Goal: Obtain resource: Download file/media

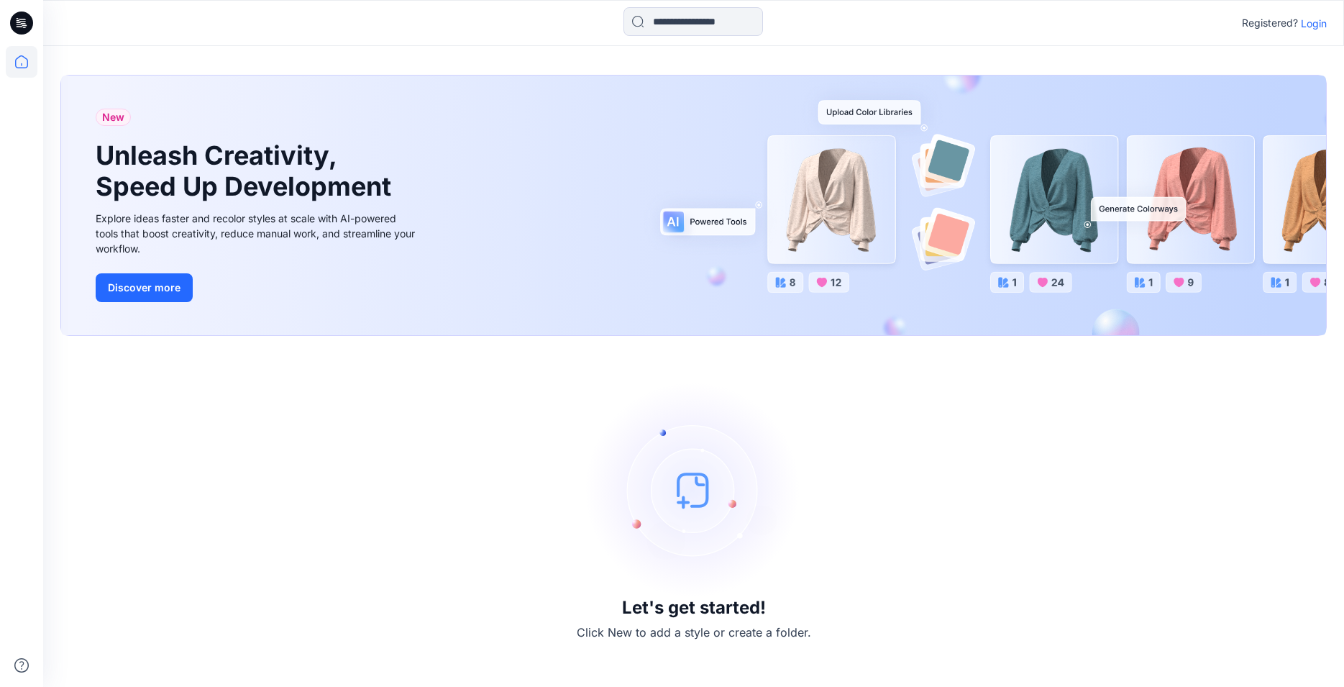
click at [1320, 22] on p "Login" at bounding box center [1314, 23] width 26 height 15
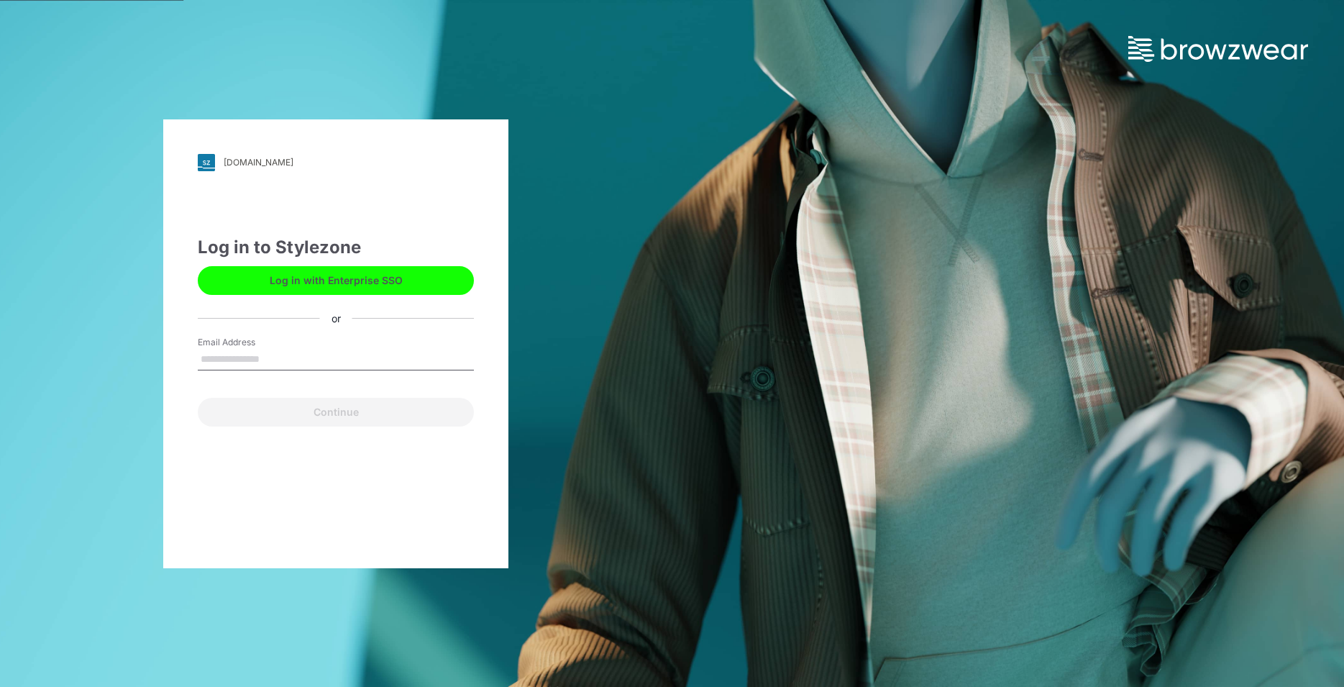
click at [235, 357] on input "Email Address" at bounding box center [336, 360] width 276 height 22
type input "*"
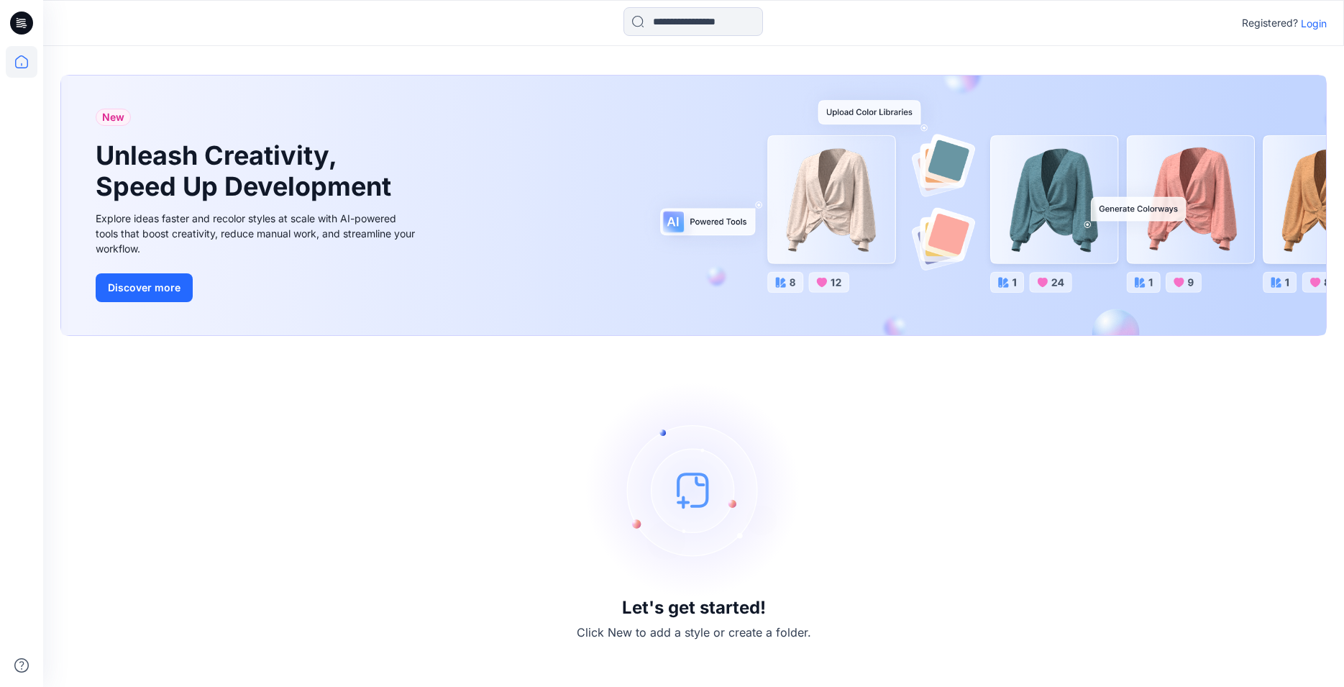
click at [1313, 24] on p "Login" at bounding box center [1314, 23] width 26 height 15
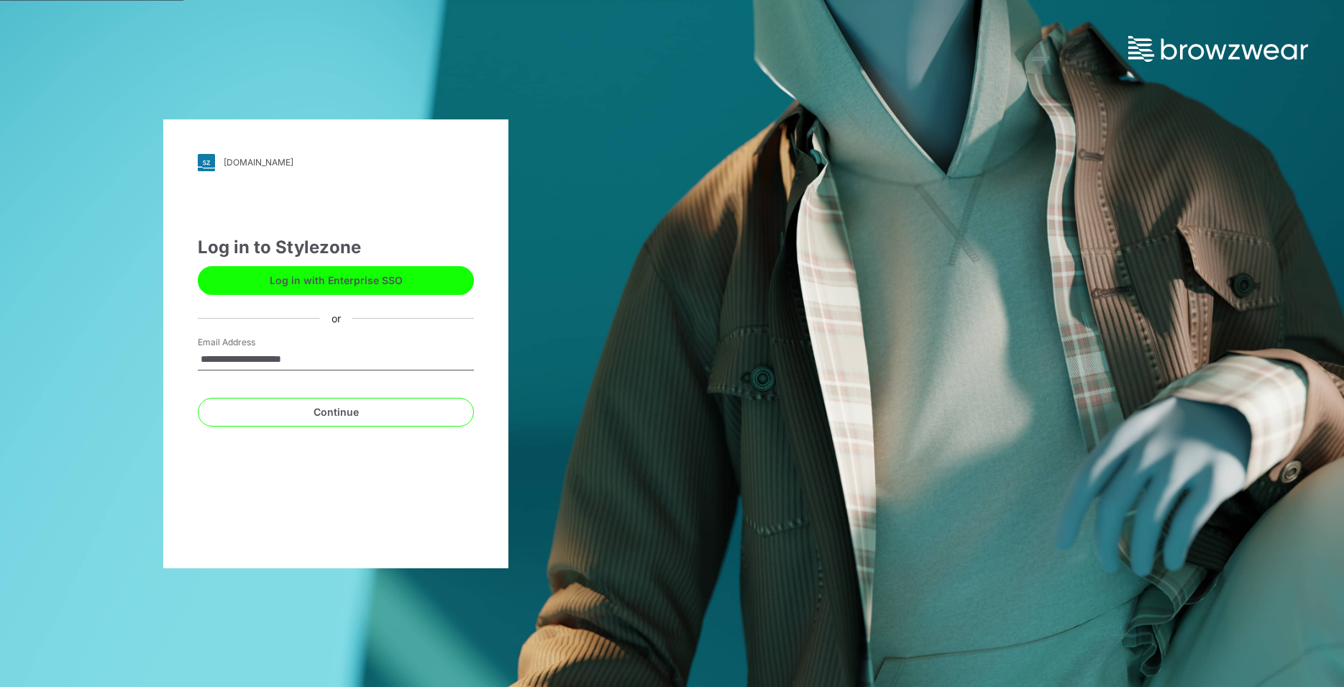
type input "**********"
click at [198, 398] on button "Continue" at bounding box center [336, 412] width 276 height 29
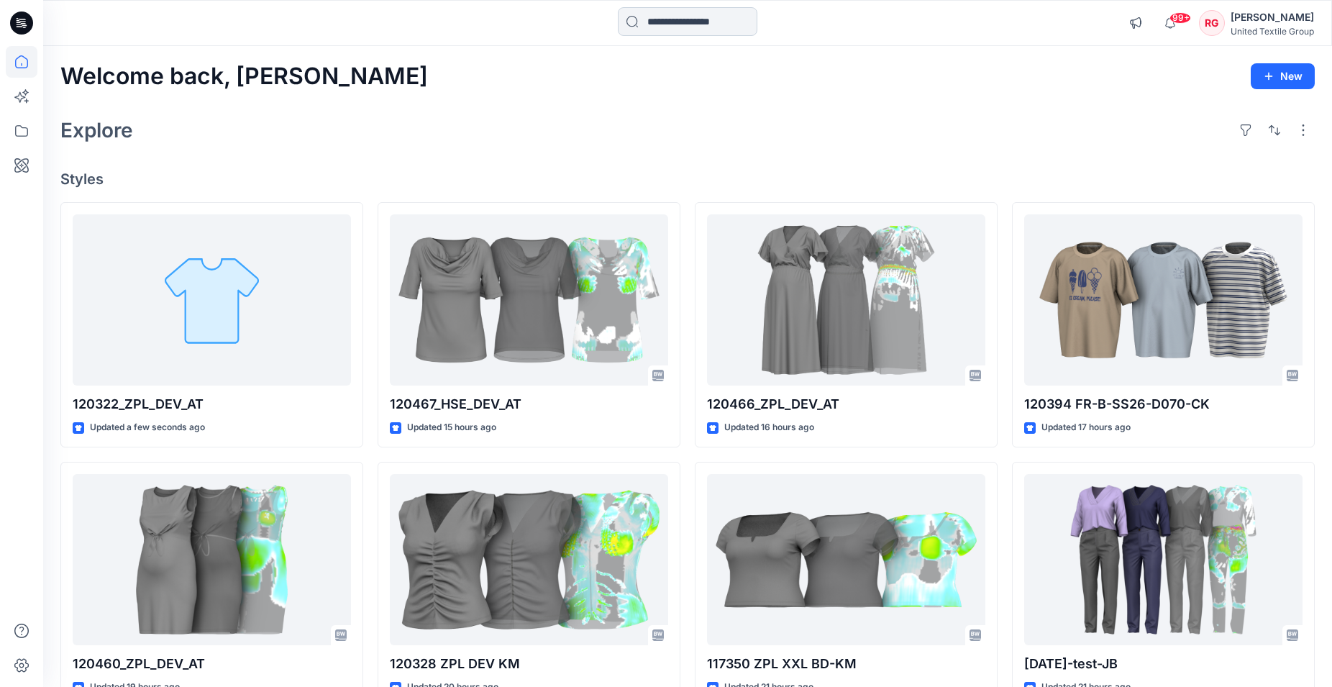
click at [668, 22] on input at bounding box center [688, 21] width 140 height 29
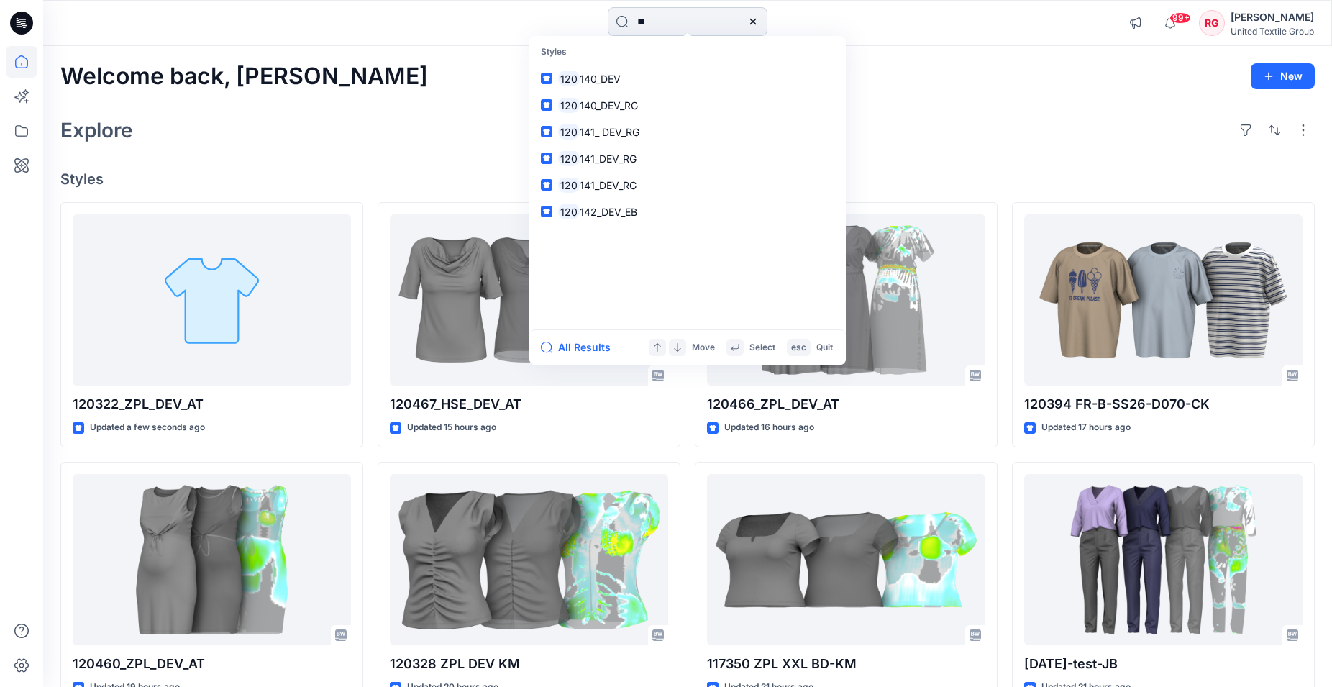
type input "*"
type input "******"
click at [646, 83] on span "_ZPL_DEV_RG" at bounding box center [631, 79] width 65 height 12
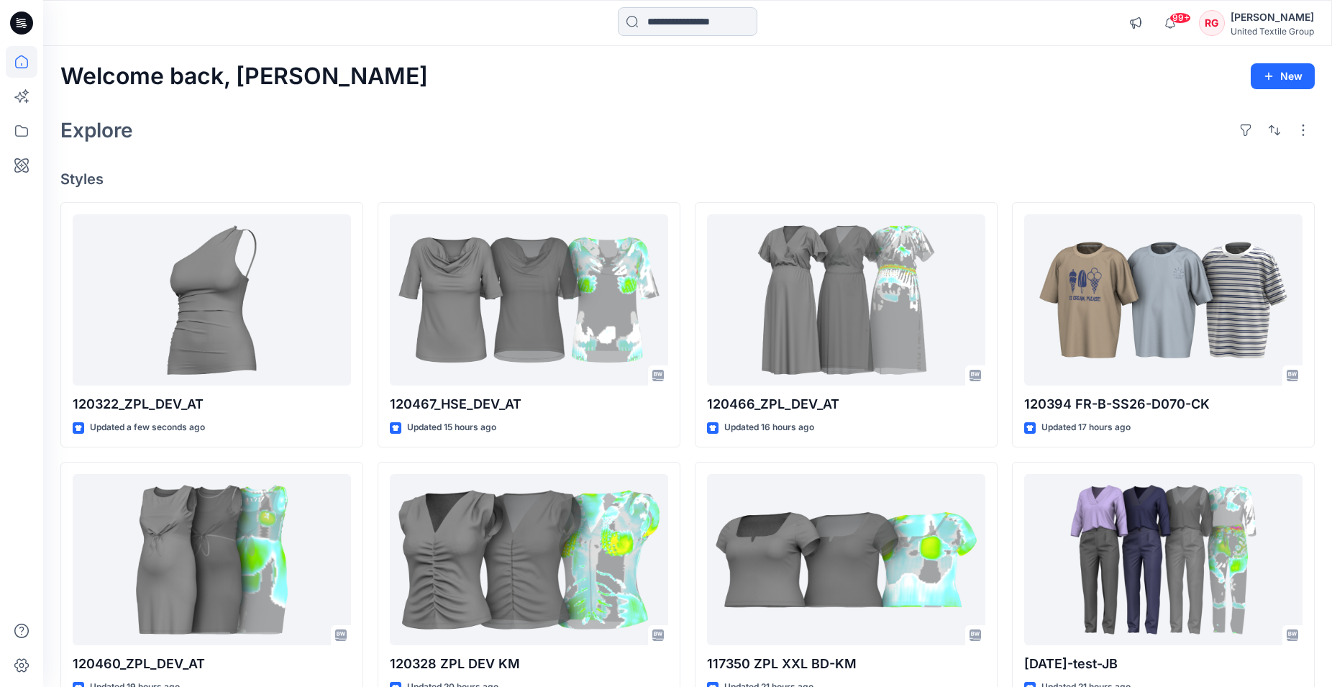
click at [650, 17] on input at bounding box center [688, 21] width 140 height 29
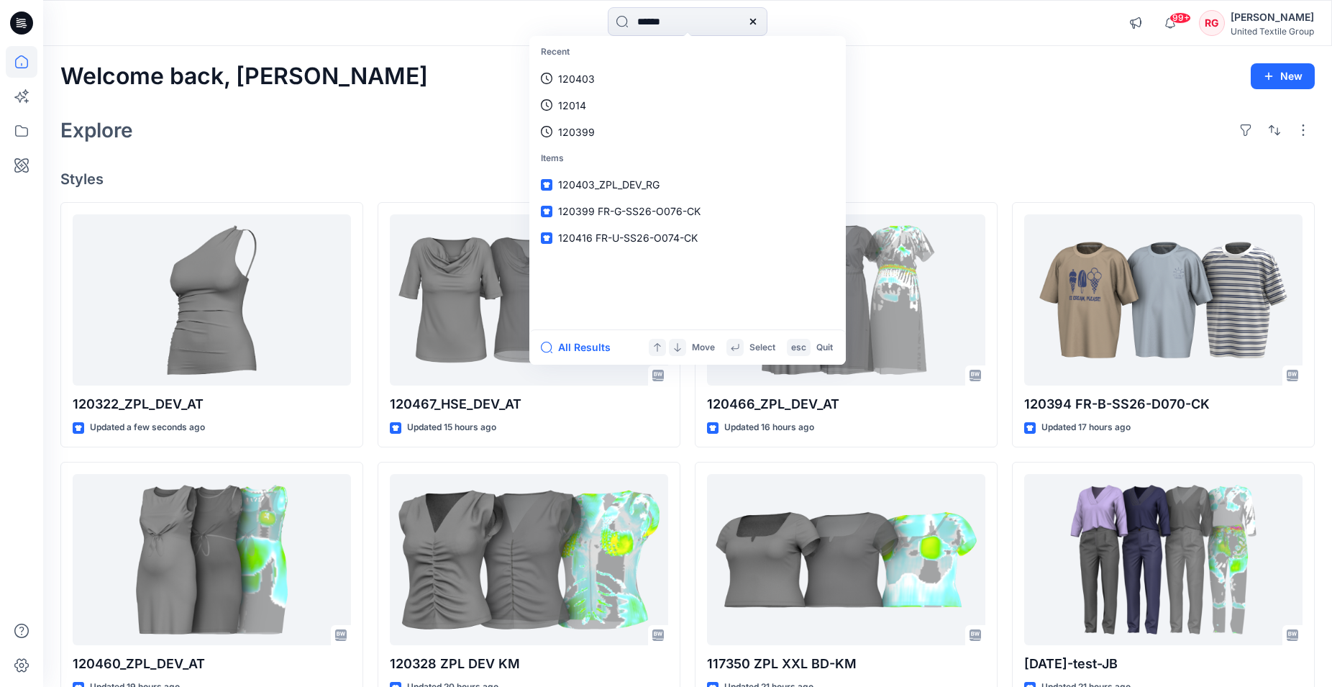
type input "******"
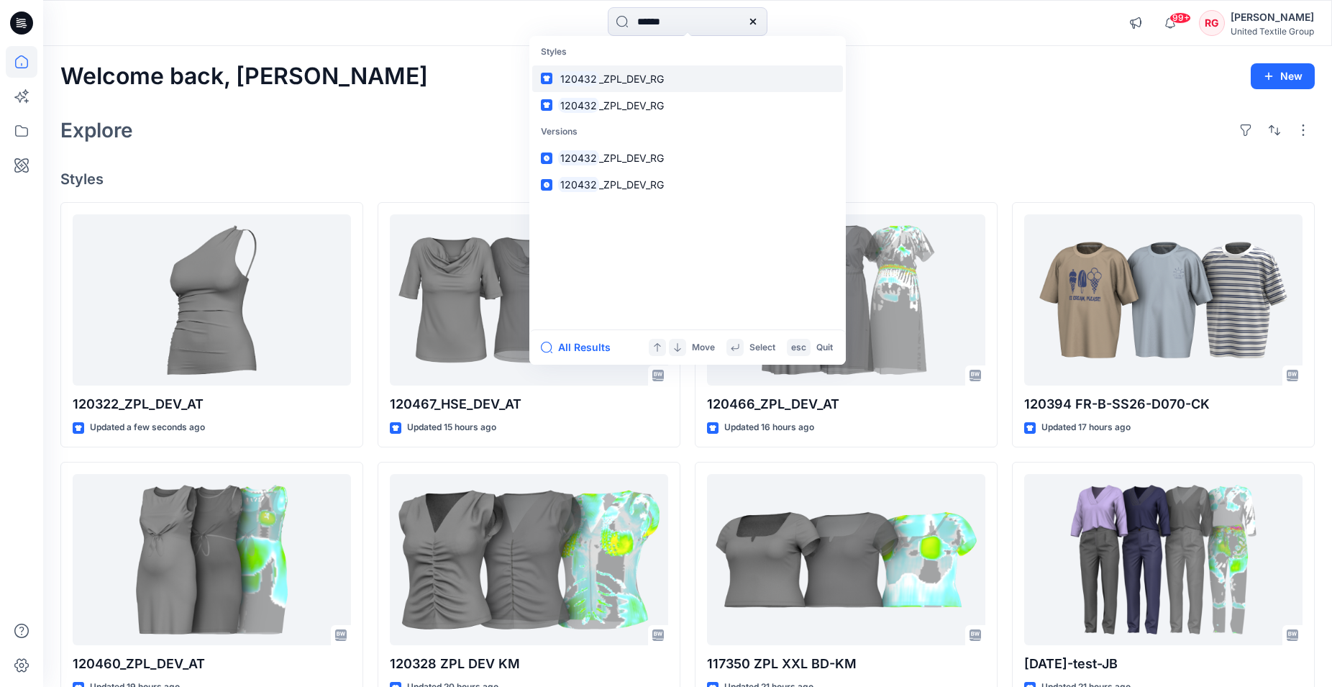
click at [624, 81] on span "_ZPL_DEV_RG" at bounding box center [631, 79] width 65 height 12
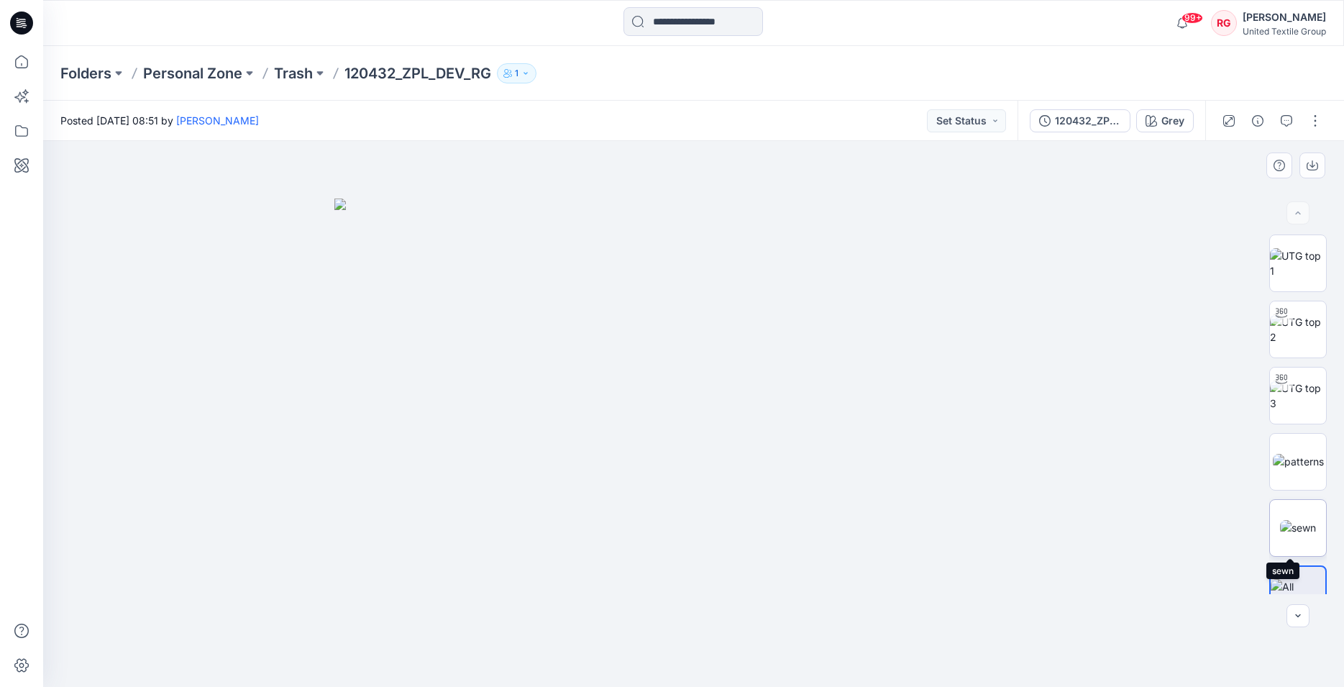
click at [1286, 532] on img at bounding box center [1298, 527] width 36 height 15
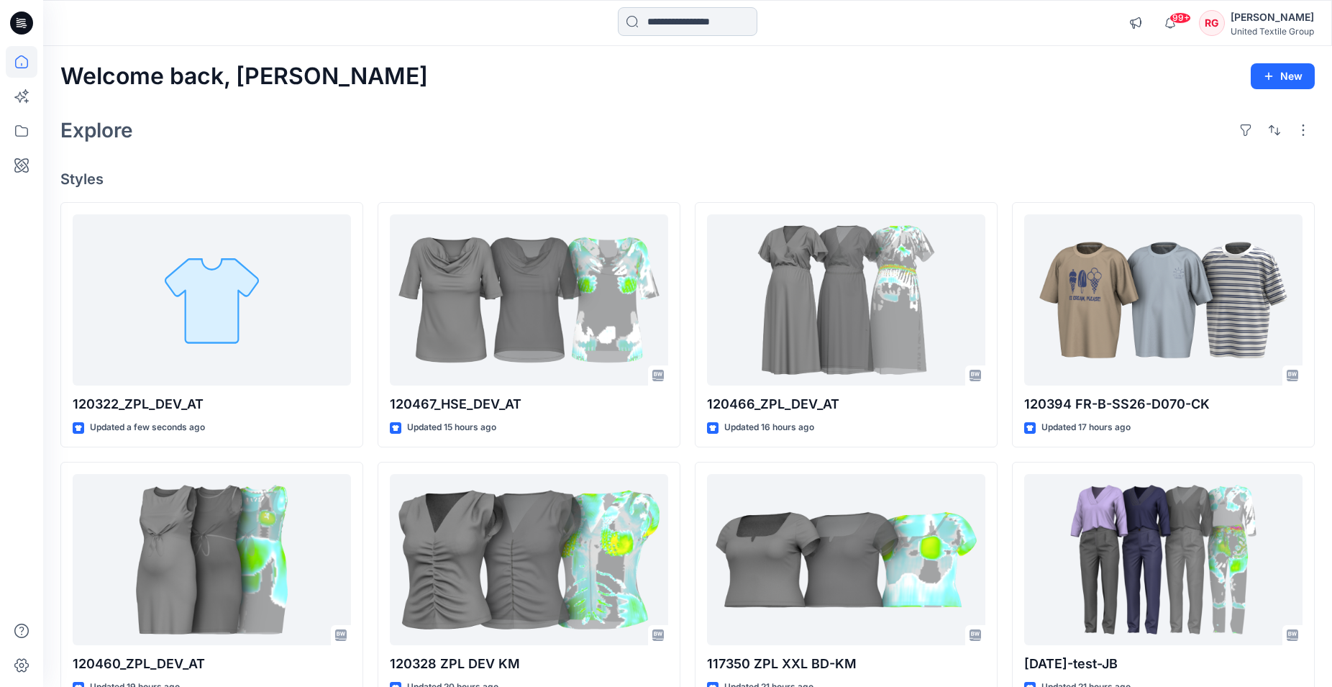
click at [657, 20] on input at bounding box center [688, 21] width 140 height 29
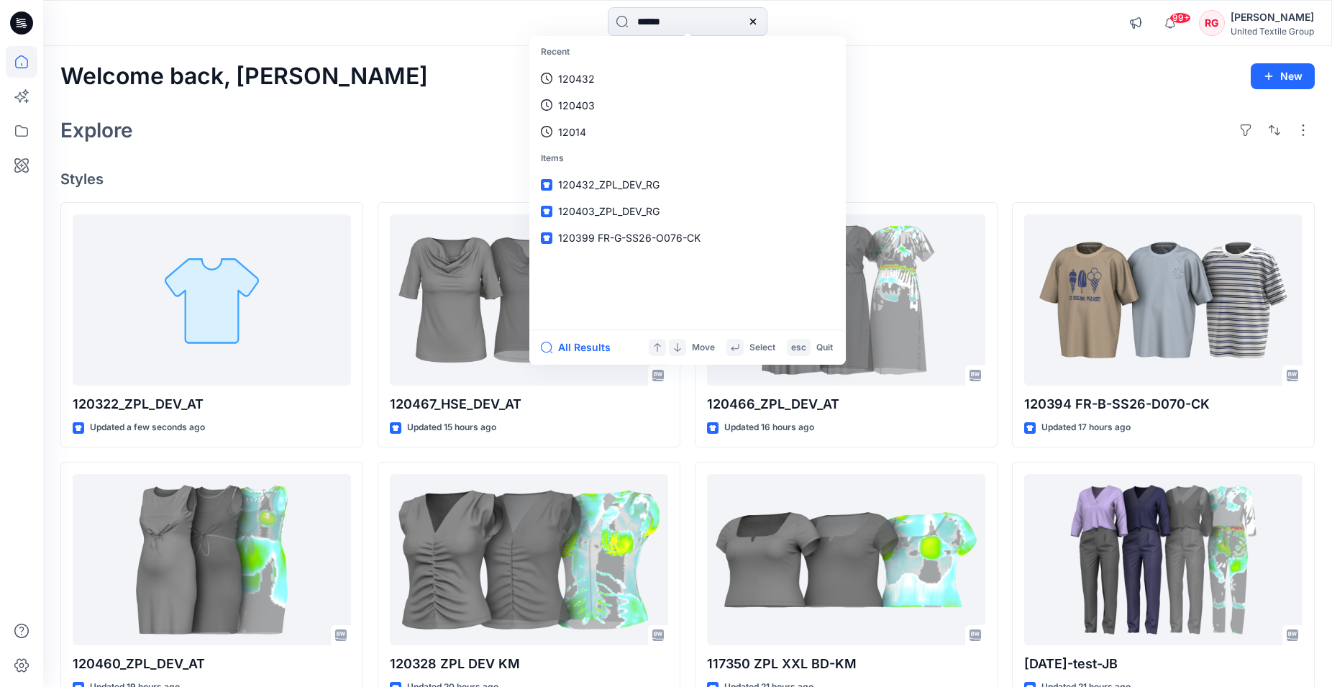
type input "******"
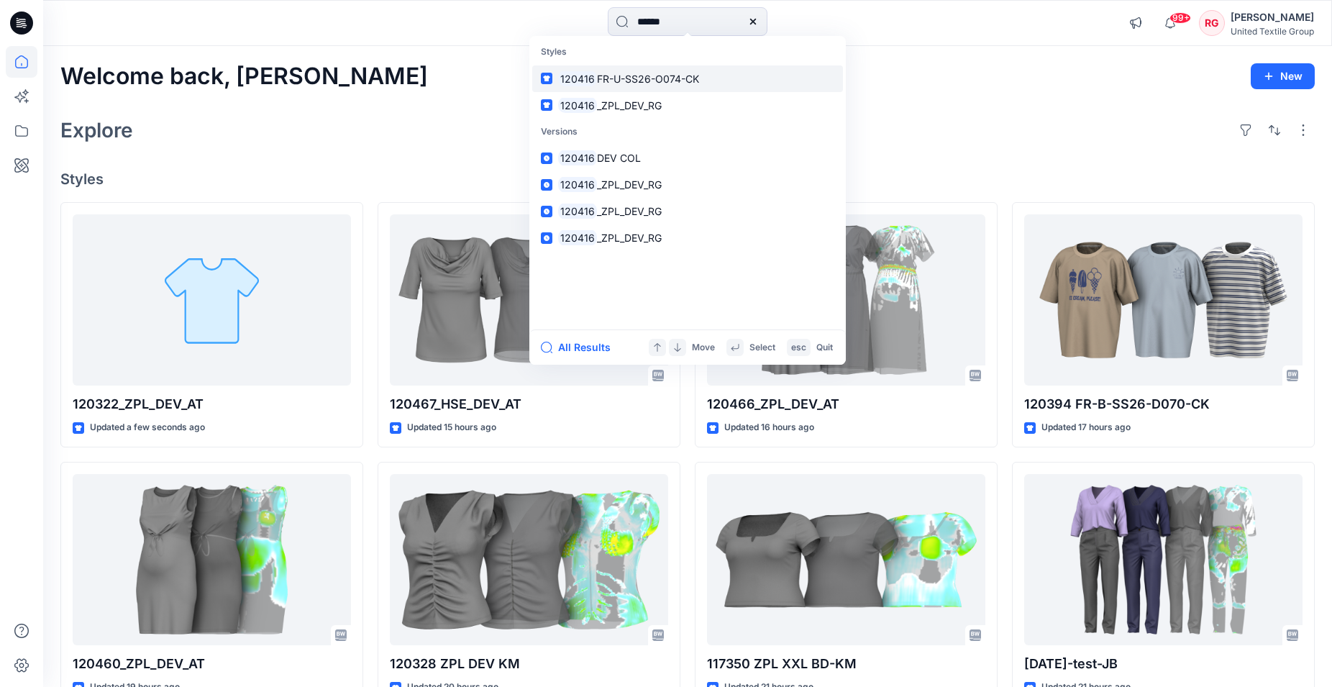
click at [669, 79] on span "FR-U-SS26-O074-CK" at bounding box center [648, 79] width 102 height 12
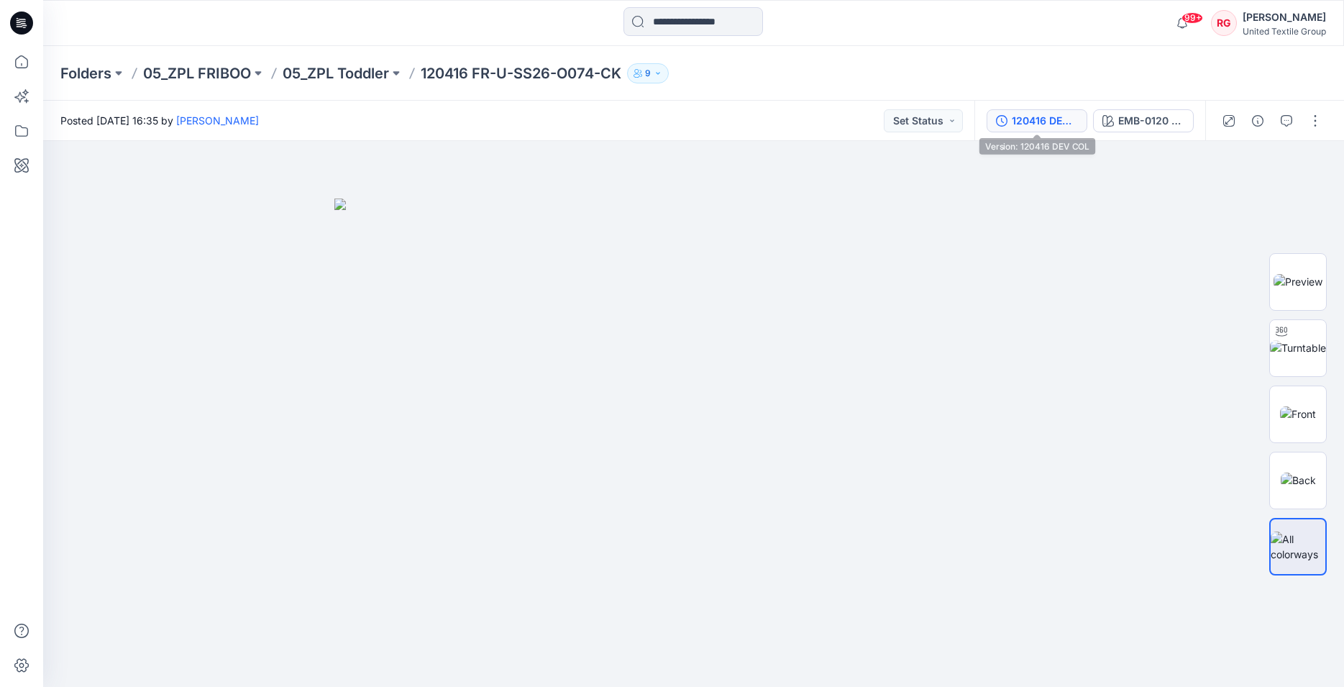
click at [1040, 119] on div "120416 DEV COL" at bounding box center [1045, 121] width 66 height 16
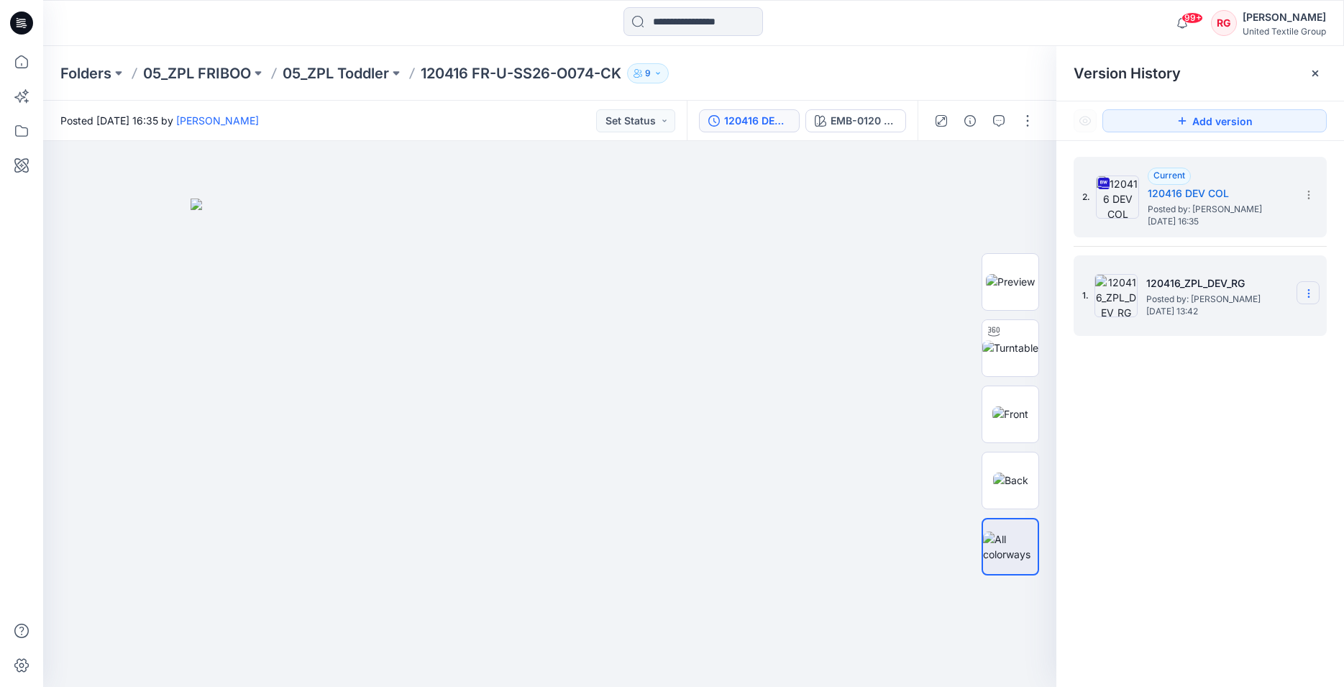
click at [1306, 291] on icon at bounding box center [1309, 294] width 12 height 12
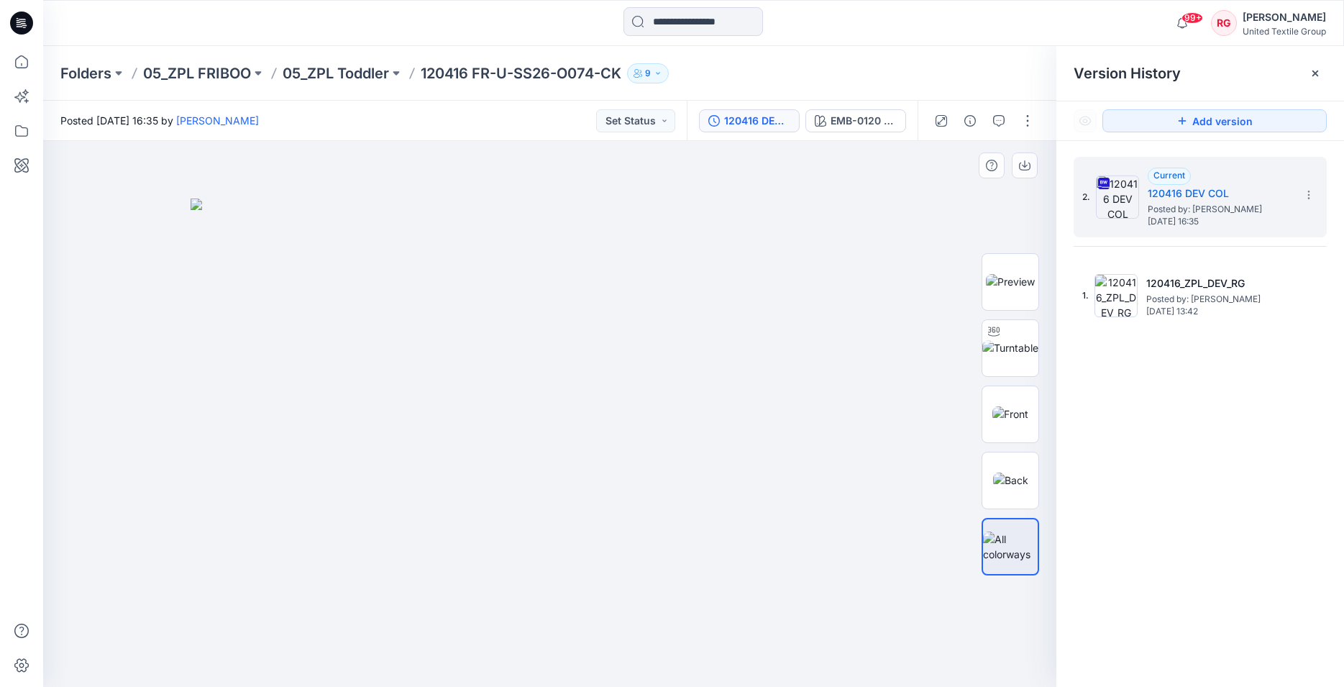
drag, startPoint x: 846, startPoint y: 310, endPoint x: 887, endPoint y: 296, distance: 43.5
click at [846, 309] on img at bounding box center [550, 443] width 719 height 489
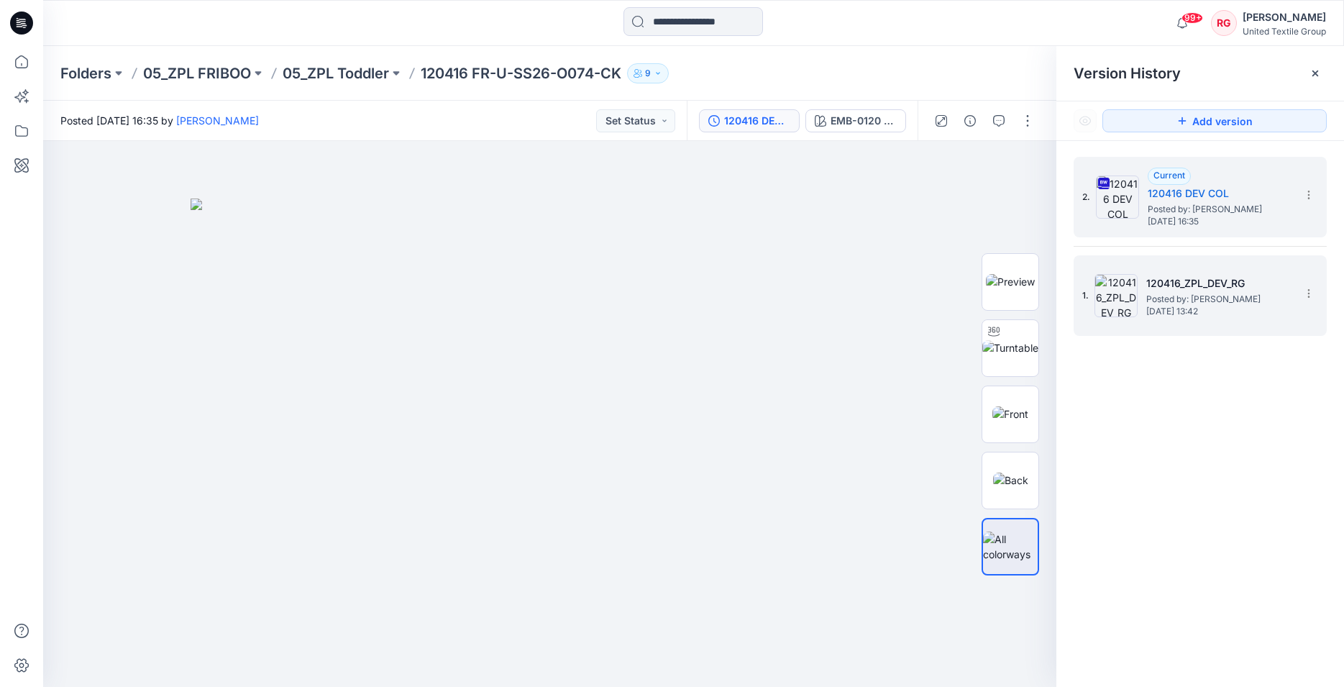
click at [1125, 291] on img at bounding box center [1116, 295] width 43 height 43
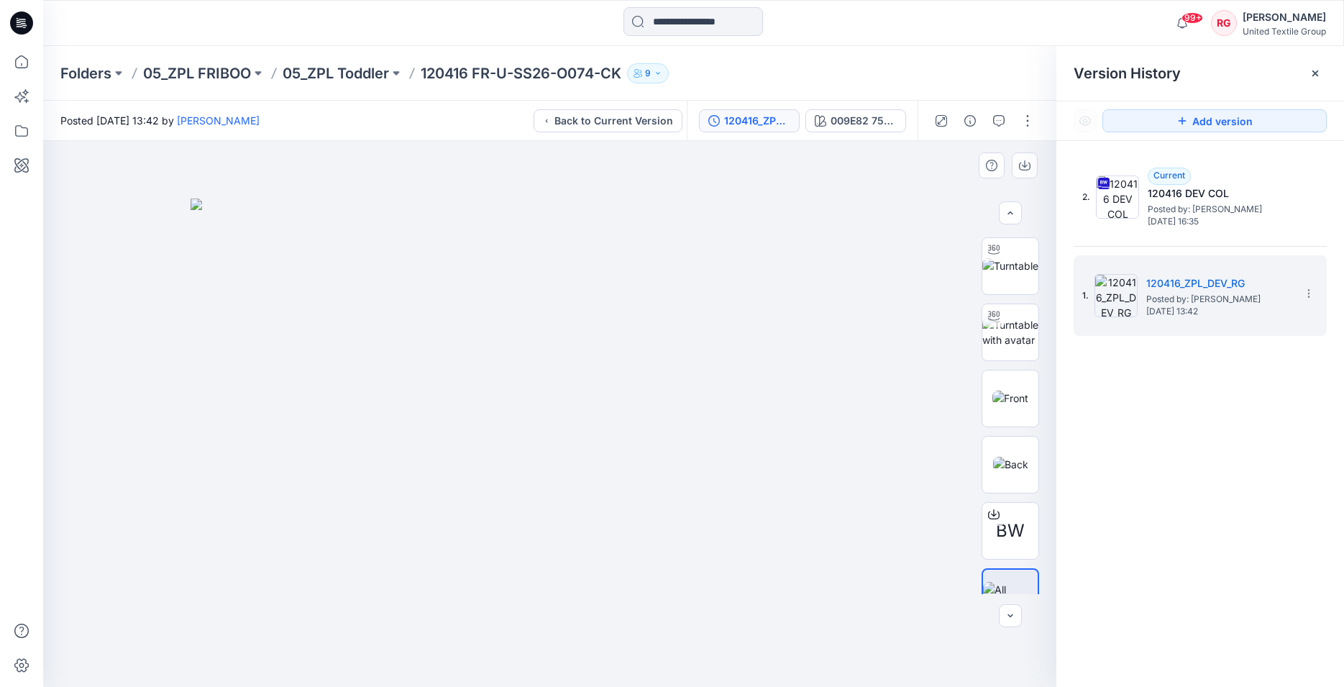
scroll to position [101, 0]
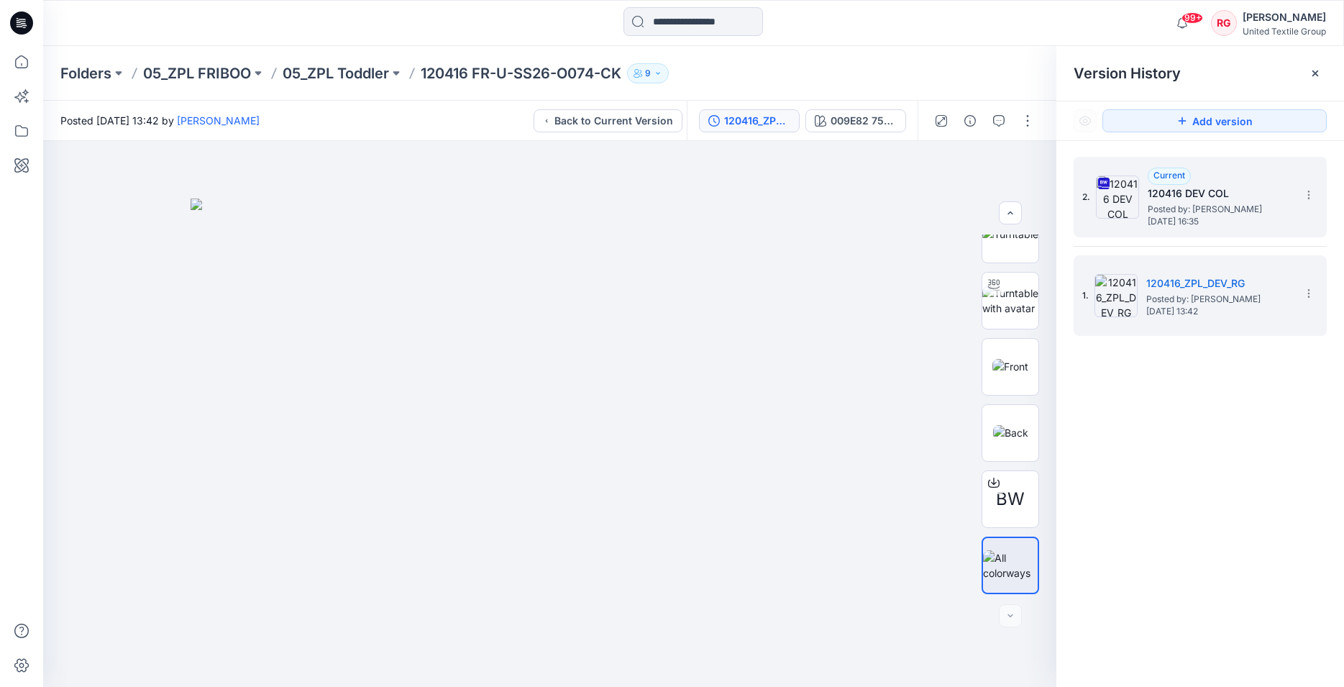
click at [1208, 202] on span "Posted by: Lise Stougaard" at bounding box center [1220, 209] width 144 height 14
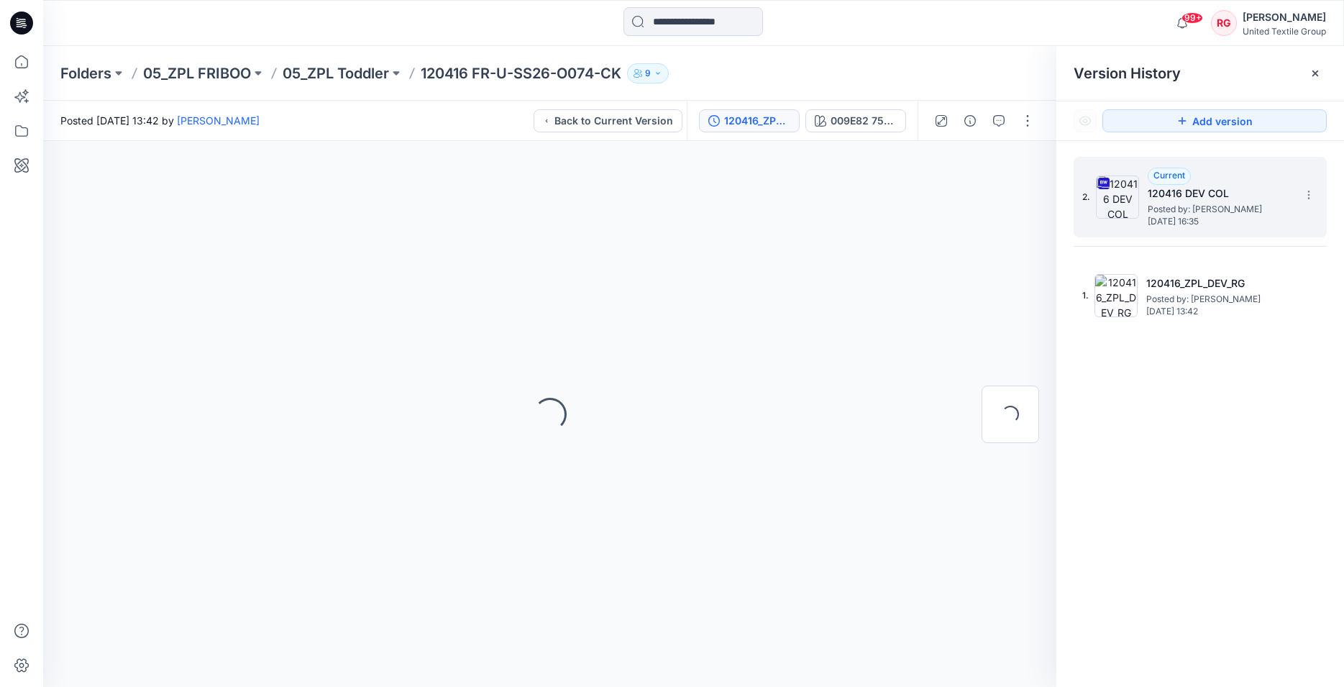
scroll to position [0, 0]
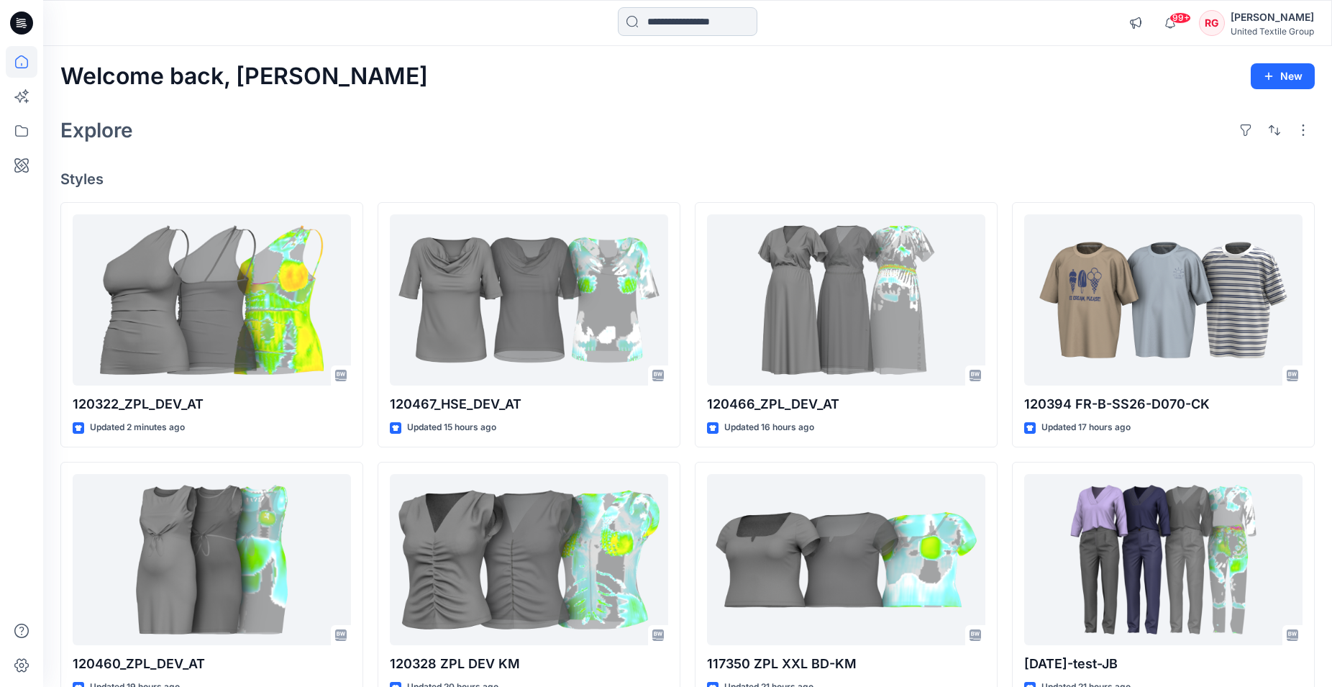
click at [711, 26] on input at bounding box center [688, 21] width 140 height 29
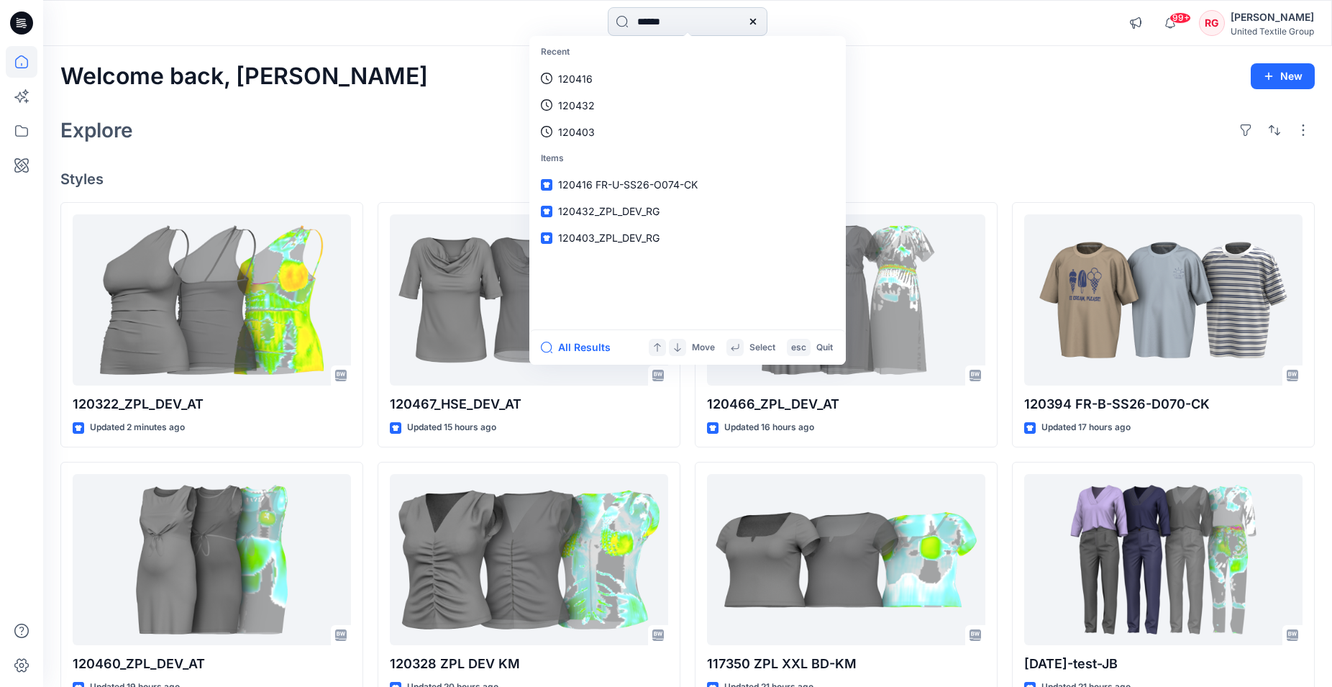
type input "******"
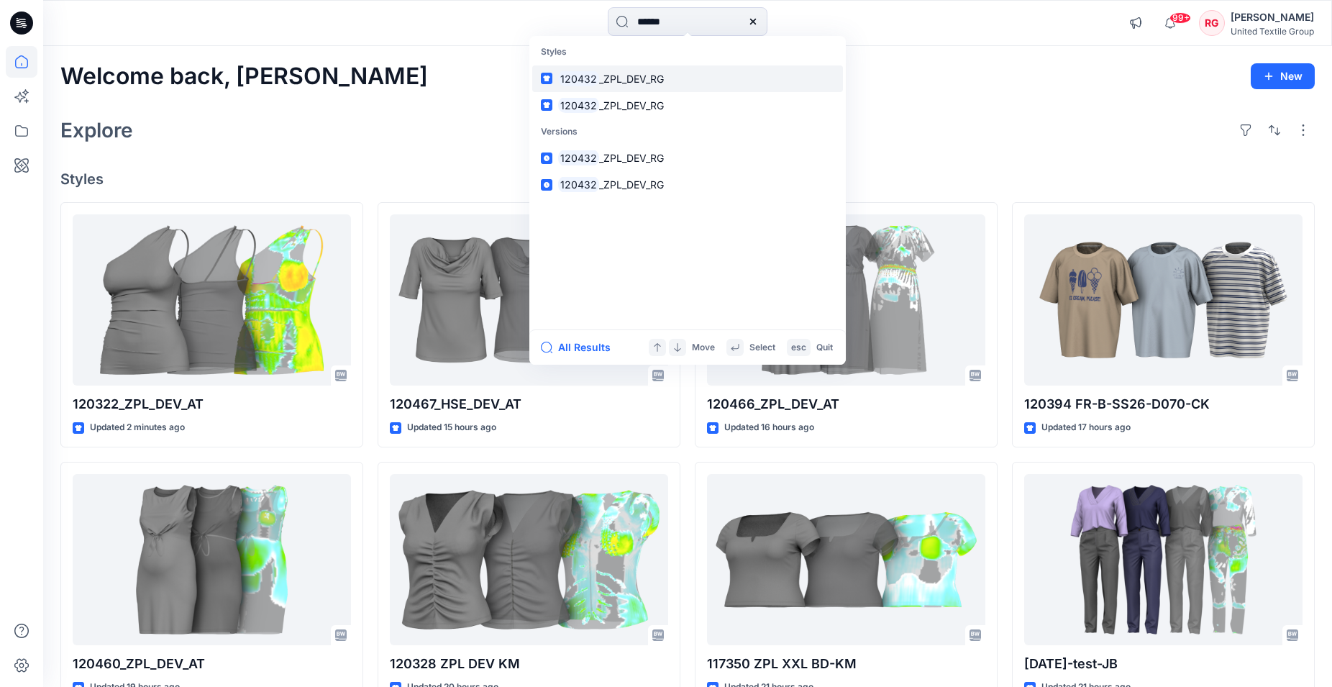
click at [616, 77] on span "_ZPL_DEV_RG" at bounding box center [631, 79] width 65 height 12
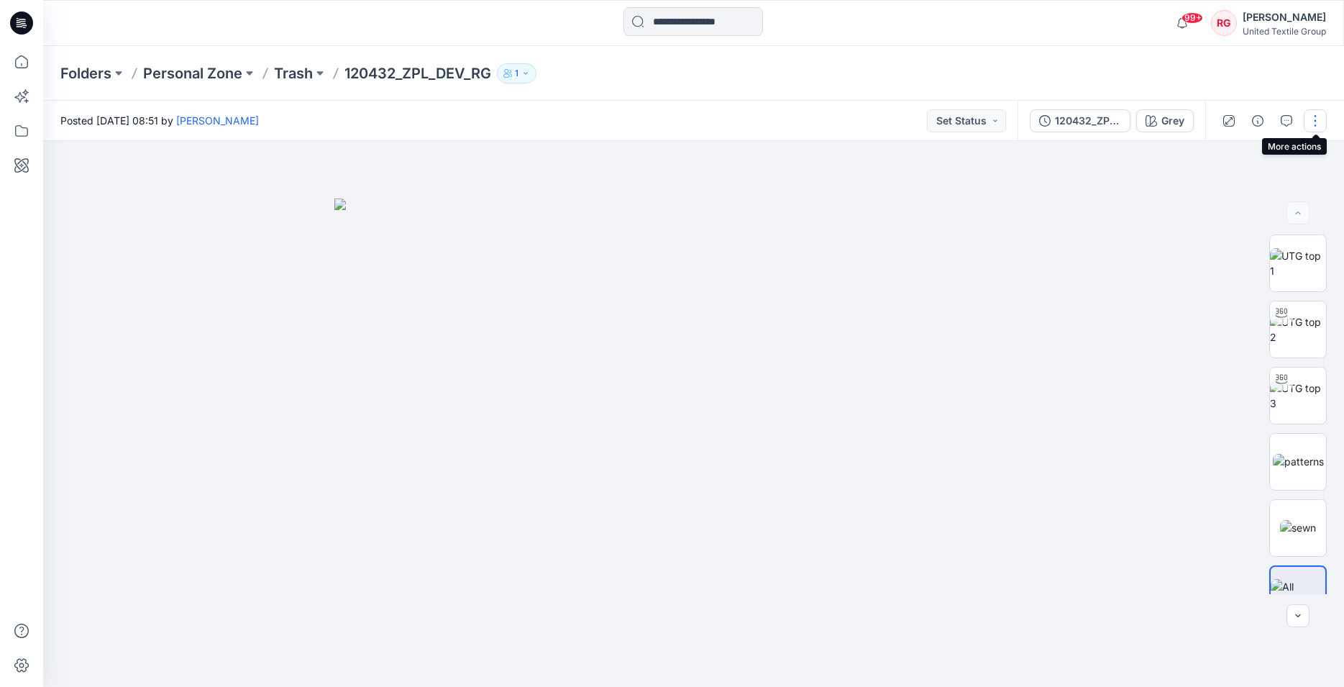
click at [1315, 125] on button "button" at bounding box center [1315, 120] width 23 height 23
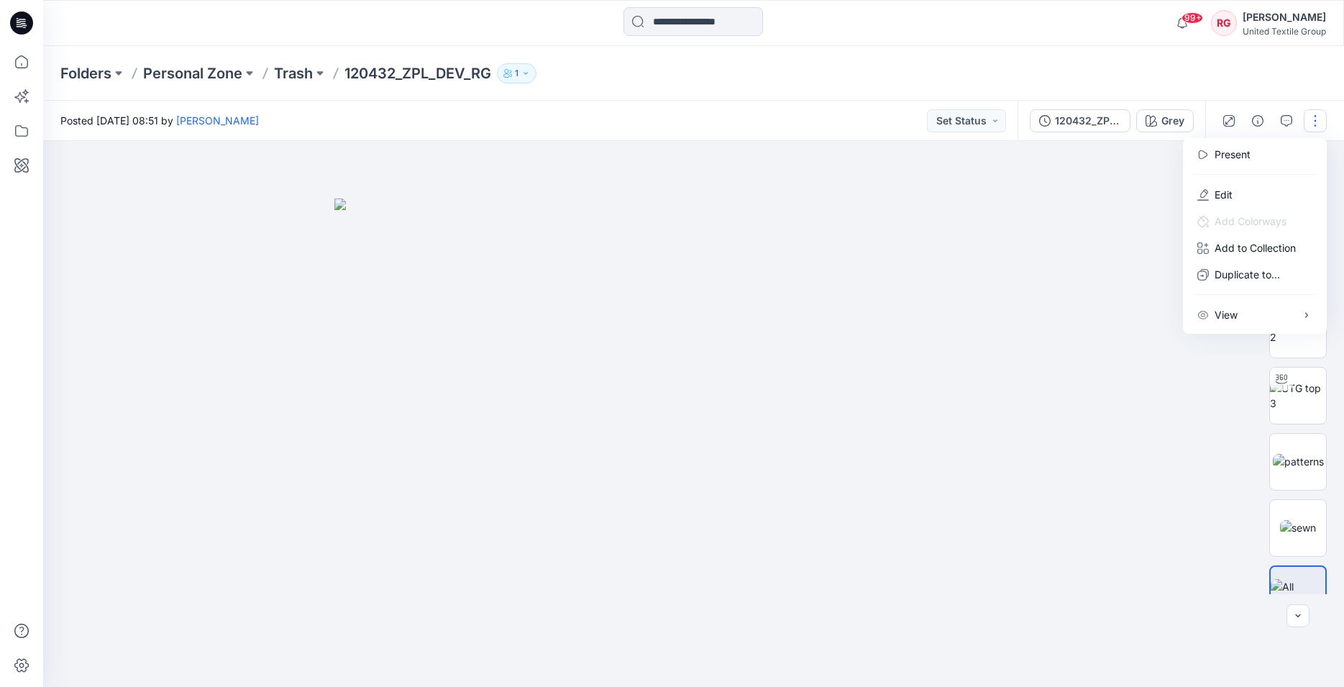
drag, startPoint x: 1101, startPoint y: 247, endPoint x: 1088, endPoint y: 177, distance: 70.8
click at [1101, 247] on div at bounding box center [693, 414] width 1301 height 546
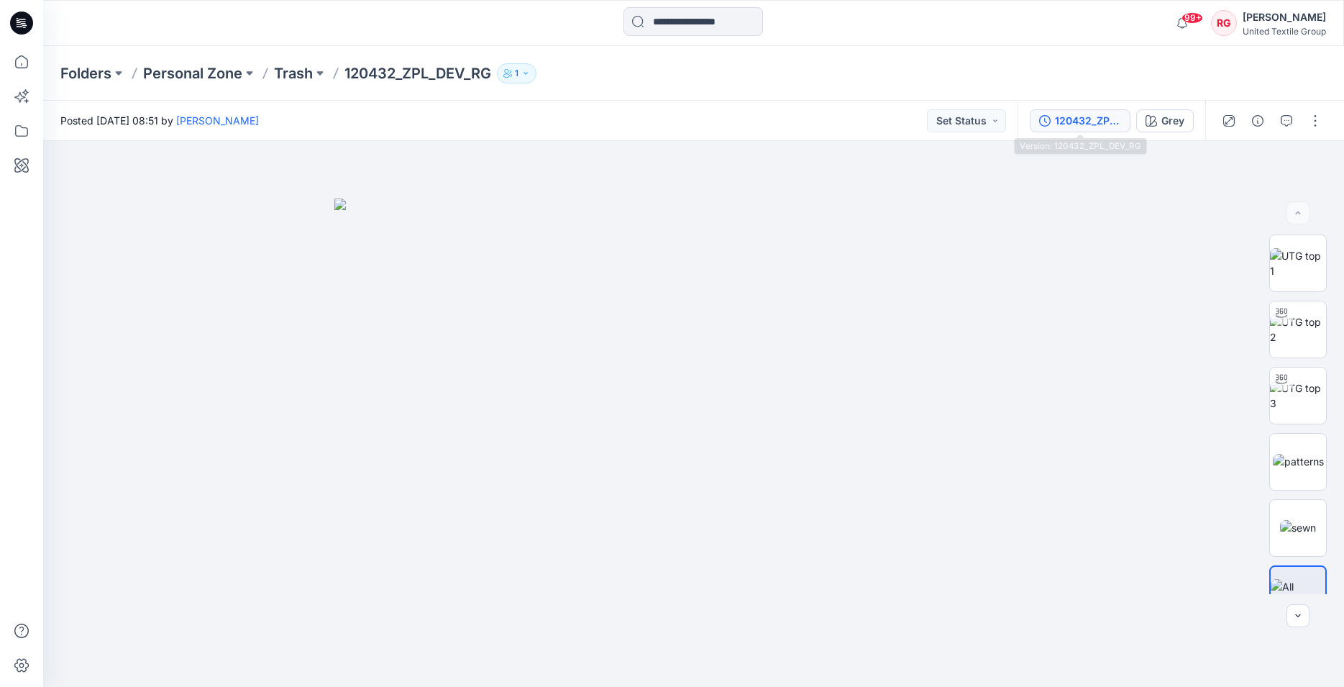
click at [1091, 123] on div "120432_ZPL_DEV_RG" at bounding box center [1088, 121] width 66 height 16
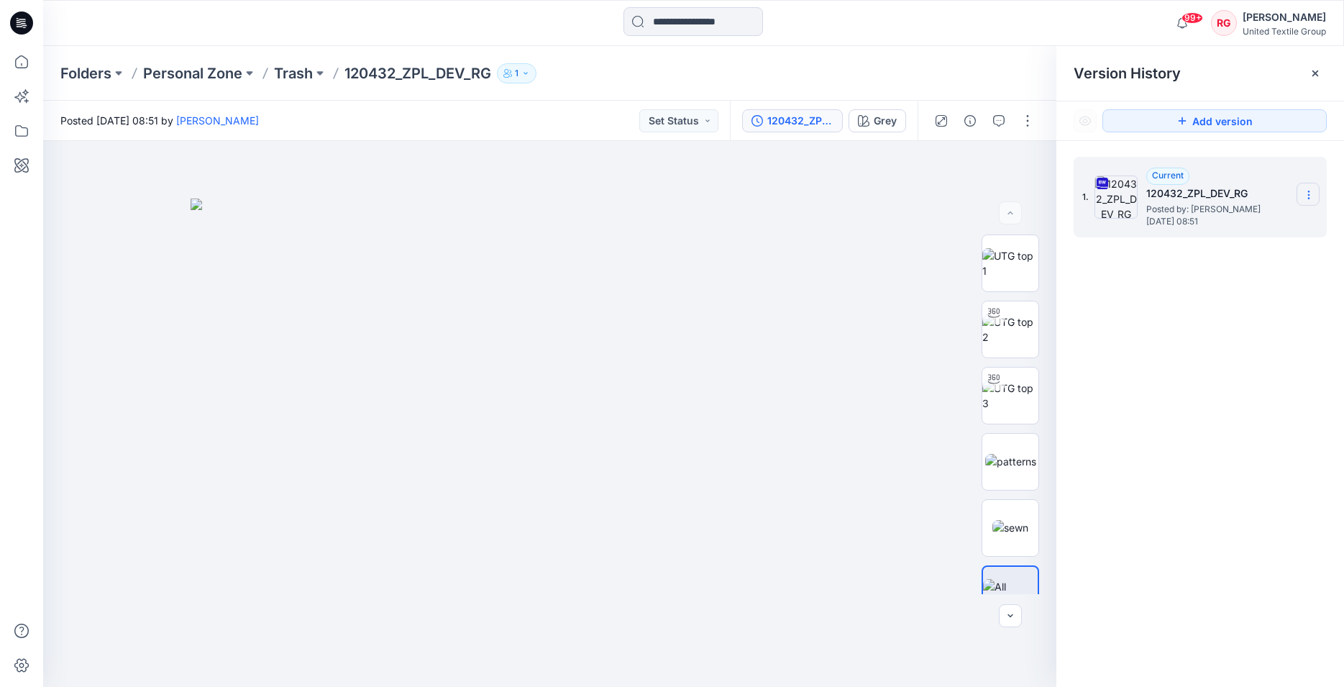
click at [1309, 198] on icon at bounding box center [1308, 198] width 1 height 1
click at [1212, 225] on span "Download Source BW File" at bounding box center [1236, 222] width 121 height 17
